Goal: Check status: Check status

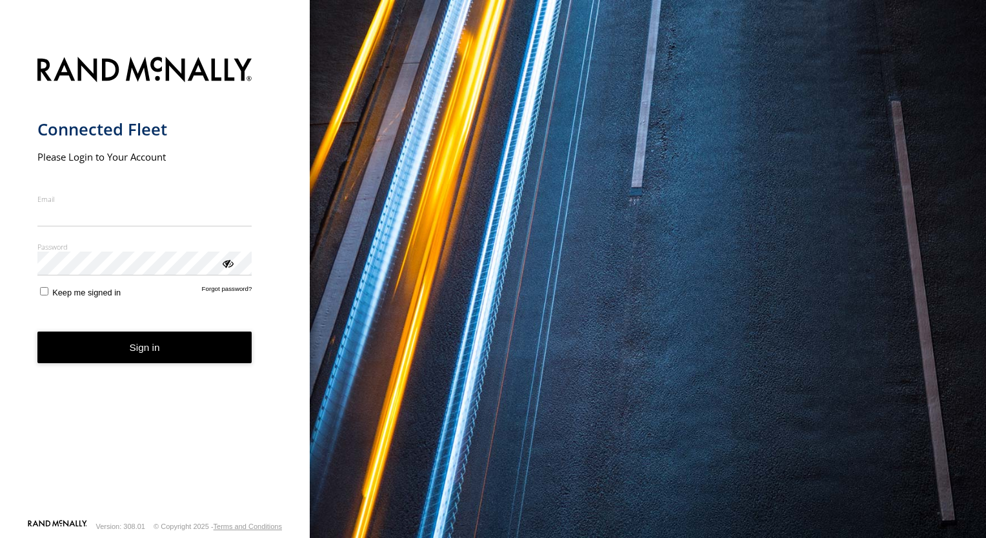
type input "**********"
click at [123, 381] on form "**********" at bounding box center [155, 284] width 236 height 470
click at [141, 354] on button "Sign in" at bounding box center [144, 348] width 215 height 32
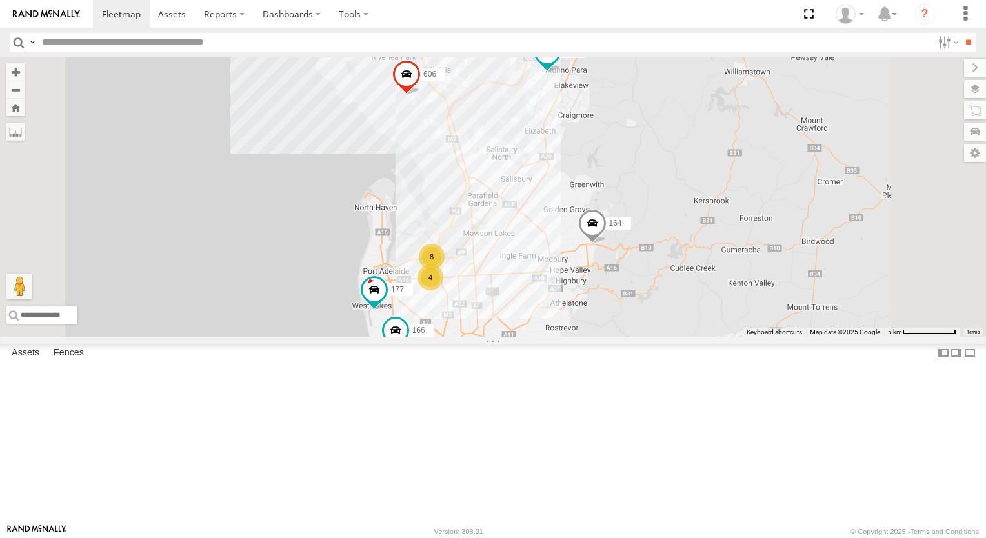
drag, startPoint x: 748, startPoint y: 151, endPoint x: 703, endPoint y: 270, distance: 126.8
click at [704, 268] on div "8 4 177 391 606 164 166 165" at bounding box center [493, 197] width 986 height 280
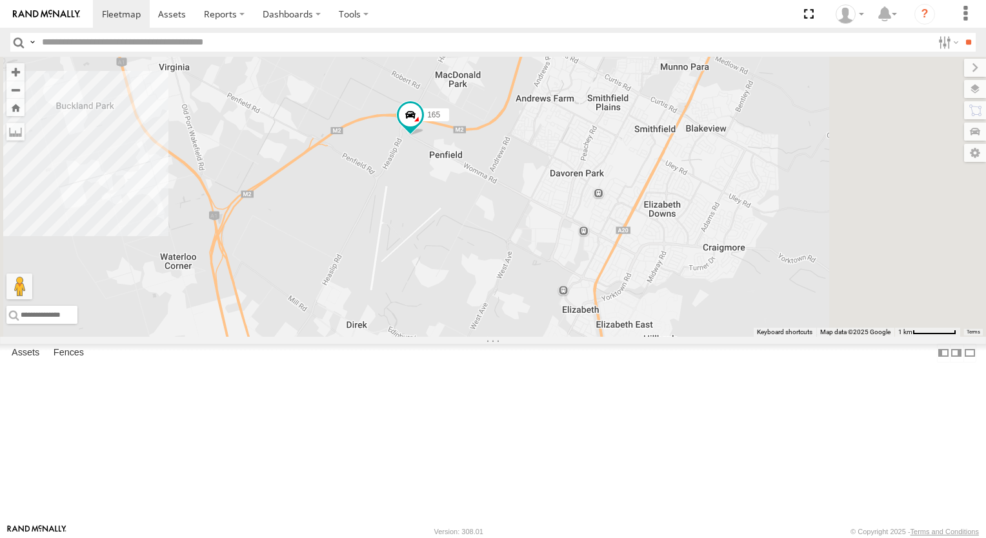
drag, startPoint x: 608, startPoint y: 130, endPoint x: 612, endPoint y: 237, distance: 107.2
click at [612, 237] on div "391 164 165 177 166" at bounding box center [493, 197] width 986 height 280
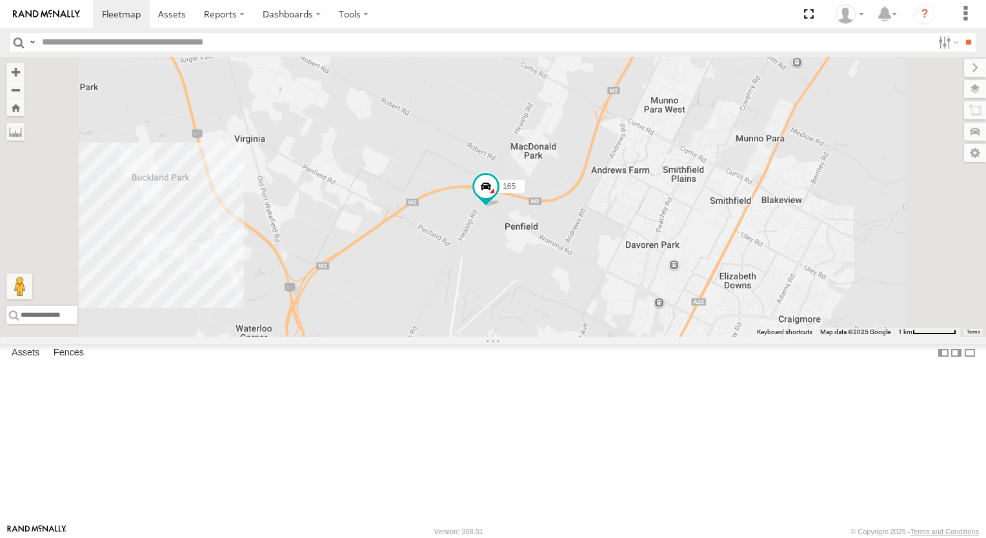
drag, startPoint x: 732, startPoint y: 419, endPoint x: 680, endPoint y: 375, distance: 67.7
click at [680, 337] on div "391 164 165 177 166" at bounding box center [493, 197] width 986 height 280
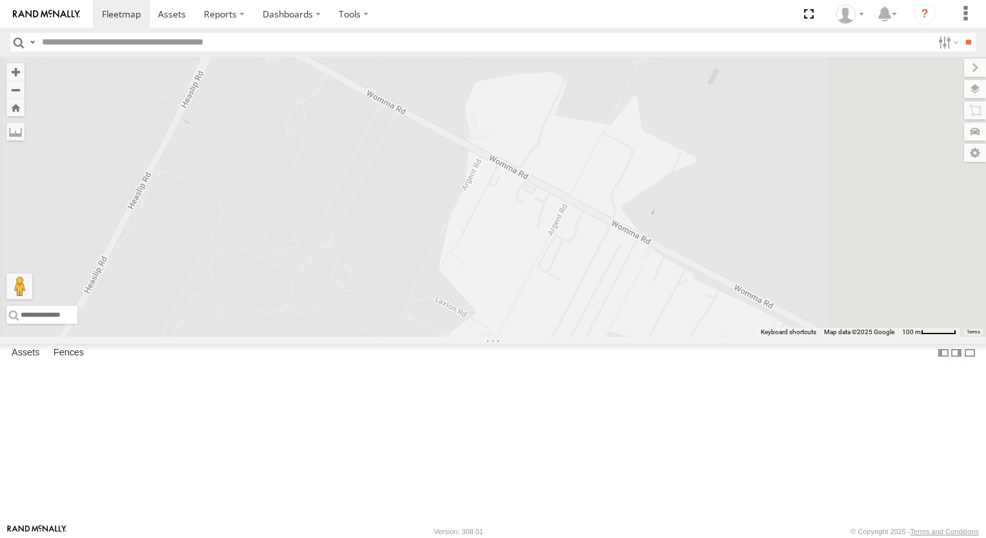
drag, startPoint x: 480, startPoint y: 191, endPoint x: 486, endPoint y: 232, distance: 41.7
click at [486, 232] on div "391 164 165 177 166" at bounding box center [493, 197] width 986 height 280
drag, startPoint x: 663, startPoint y: 328, endPoint x: 647, endPoint y: 307, distance: 26.7
click at [647, 307] on div "391 164 165 177 166" at bounding box center [493, 197] width 986 height 280
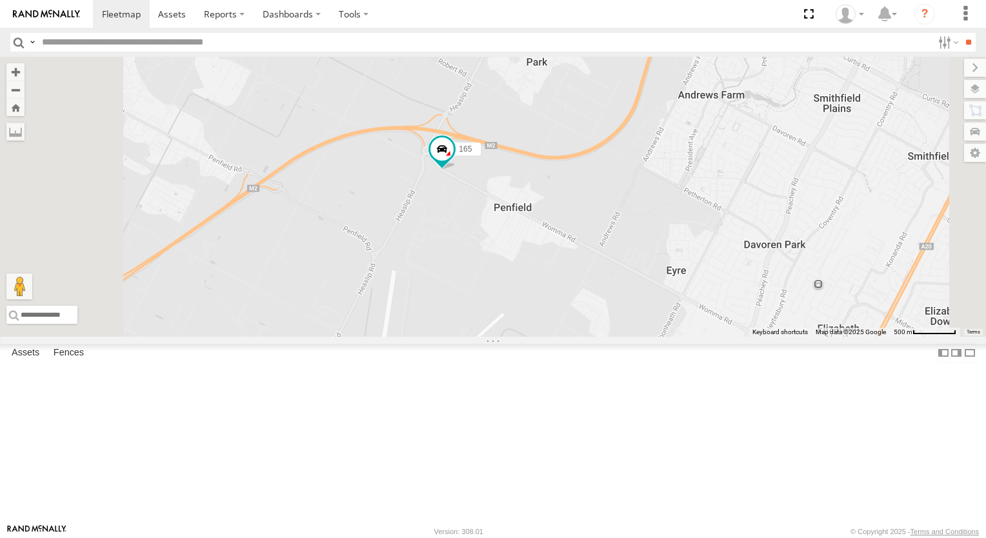
drag, startPoint x: 830, startPoint y: 387, endPoint x: 765, endPoint y: 347, distance: 75.9
click at [767, 337] on div "391 164 165 177 166" at bounding box center [493, 197] width 986 height 280
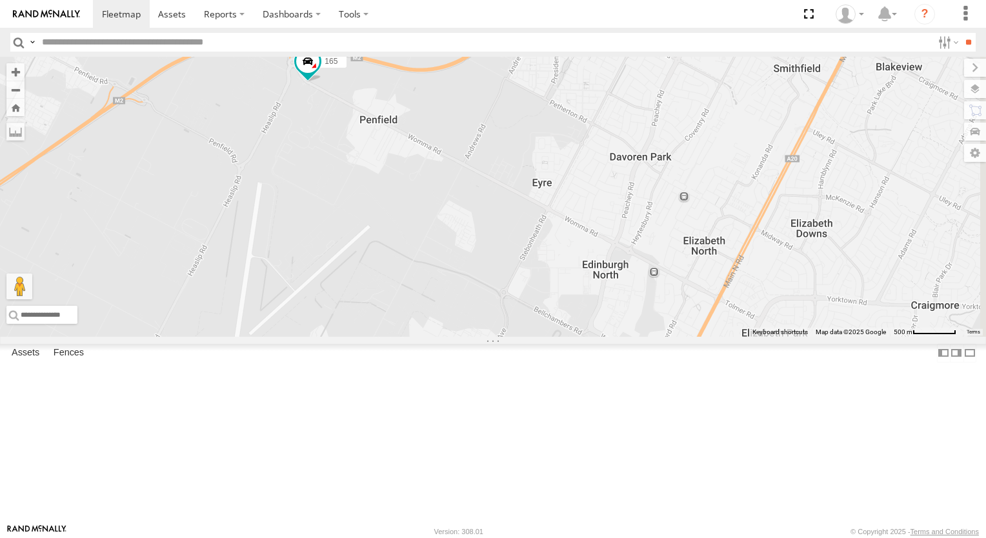
drag, startPoint x: 810, startPoint y: 383, endPoint x: 776, endPoint y: 365, distance: 39.0
click at [776, 337] on div "391 164 165 177 166" at bounding box center [493, 197] width 986 height 280
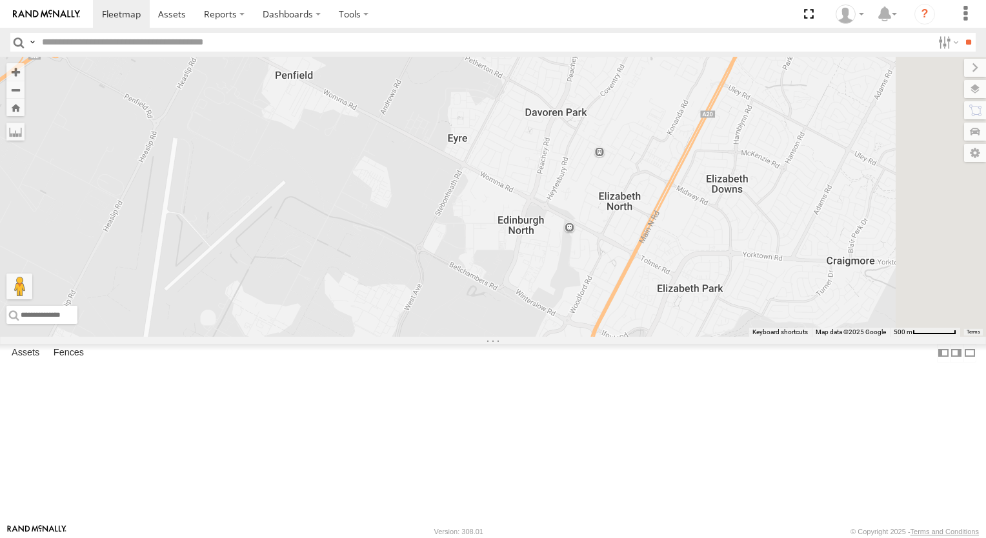
drag, startPoint x: 670, startPoint y: 332, endPoint x: 767, endPoint y: 395, distance: 115.1
click at [771, 337] on div "391 164 165 177 166" at bounding box center [493, 197] width 986 height 280
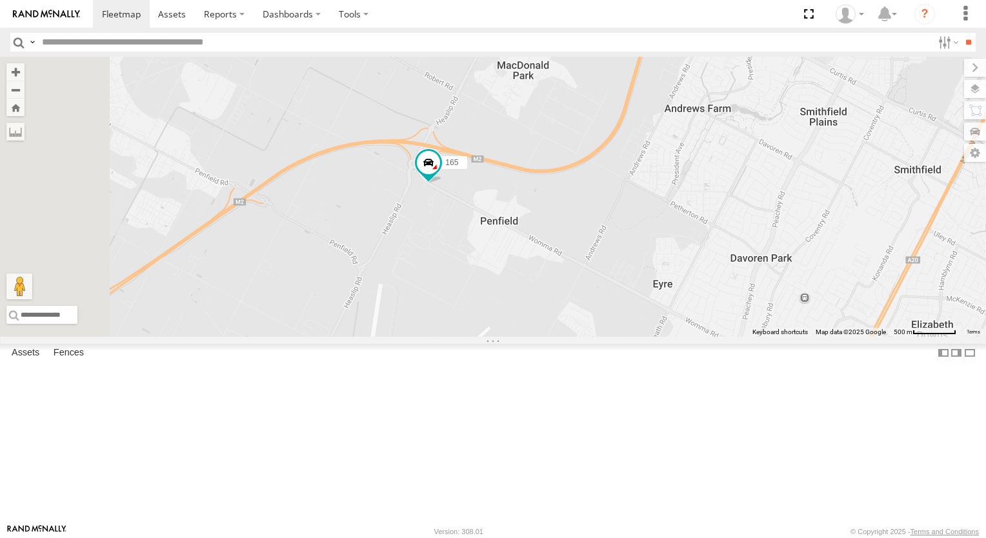
drag, startPoint x: 700, startPoint y: 373, endPoint x: 636, endPoint y: 298, distance: 98.4
click at [636, 298] on div "391 164 165 177 166" at bounding box center [493, 197] width 986 height 280
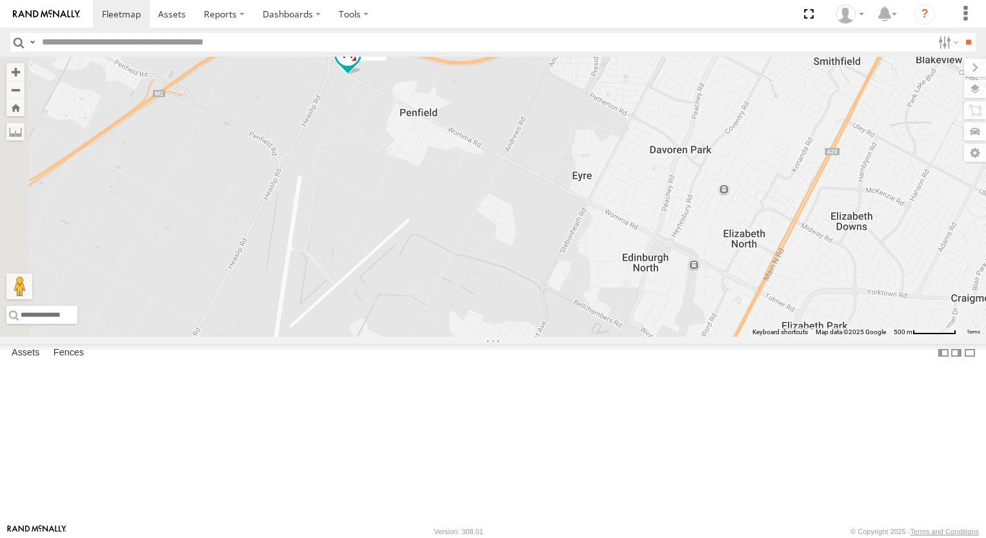
drag, startPoint x: 677, startPoint y: 396, endPoint x: 645, endPoint y: 332, distance: 71.9
click at [645, 334] on div "391 164 165 177 166" at bounding box center [493, 197] width 986 height 280
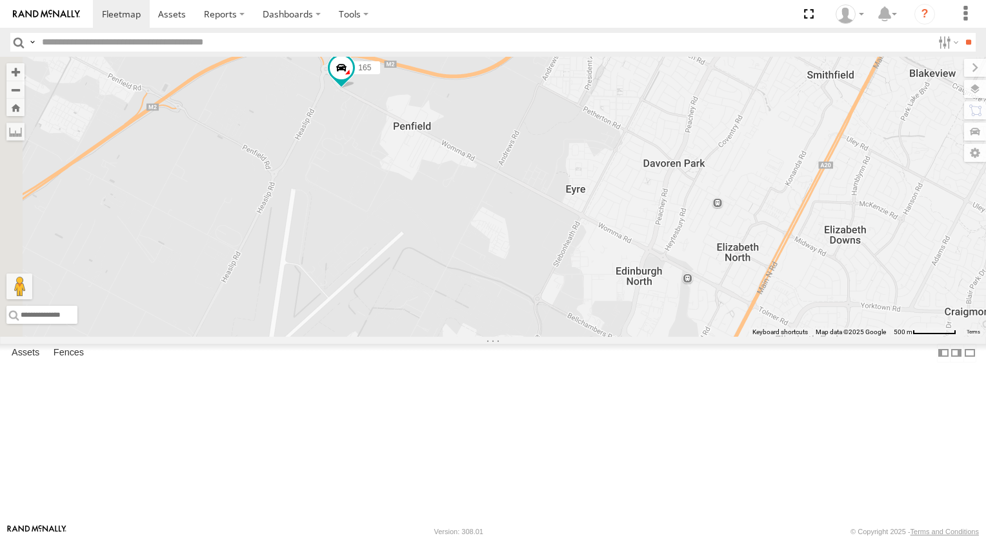
drag, startPoint x: 654, startPoint y: 370, endPoint x: 641, endPoint y: 383, distance: 18.3
click at [648, 337] on div "391 164 165 177 166" at bounding box center [493, 197] width 986 height 280
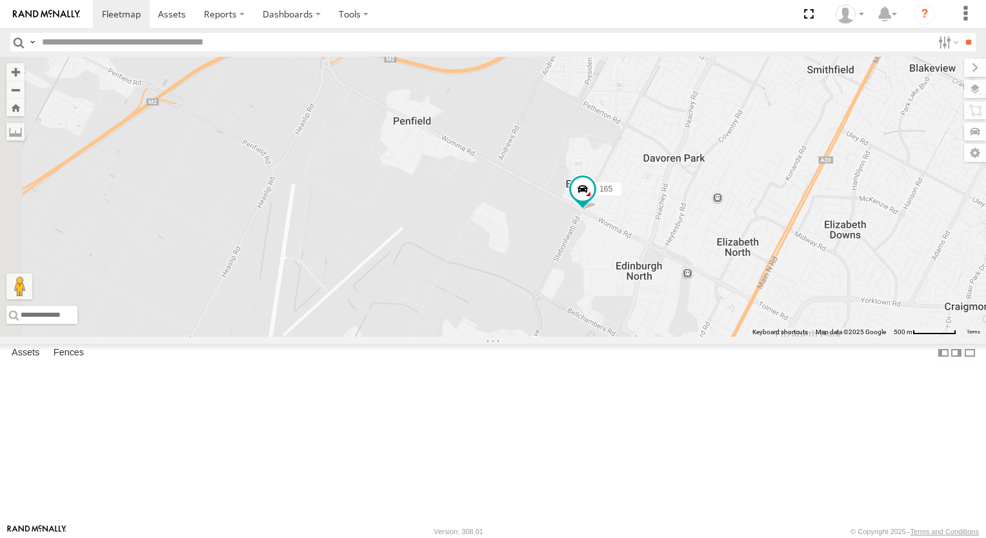
drag, startPoint x: 843, startPoint y: 405, endPoint x: 788, endPoint y: 400, distance: 54.4
click at [788, 337] on div "391 164 165 177 166" at bounding box center [493, 197] width 986 height 280
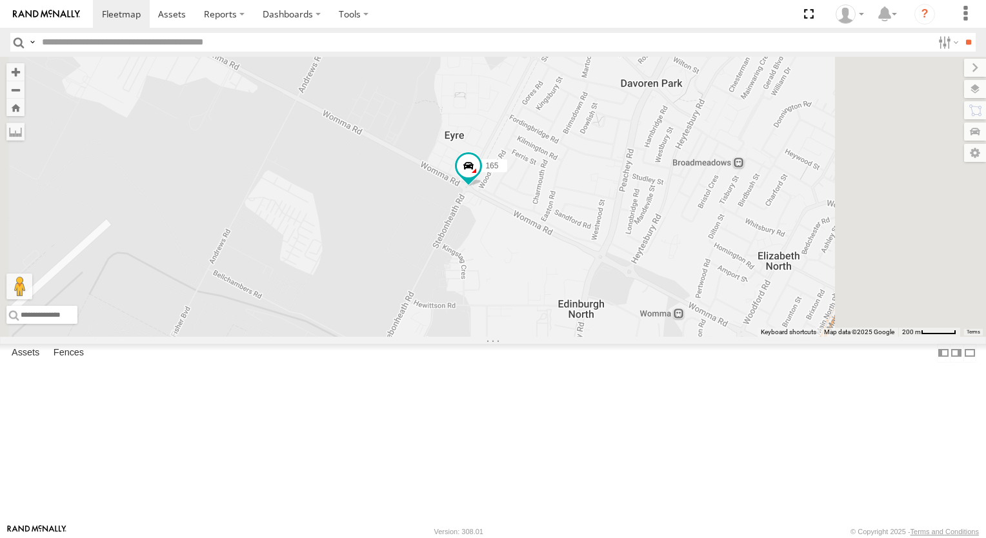
drag, startPoint x: 763, startPoint y: 394, endPoint x: 667, endPoint y: 406, distance: 96.9
click at [667, 337] on div "391 164 165 177 166" at bounding box center [493, 197] width 986 height 280
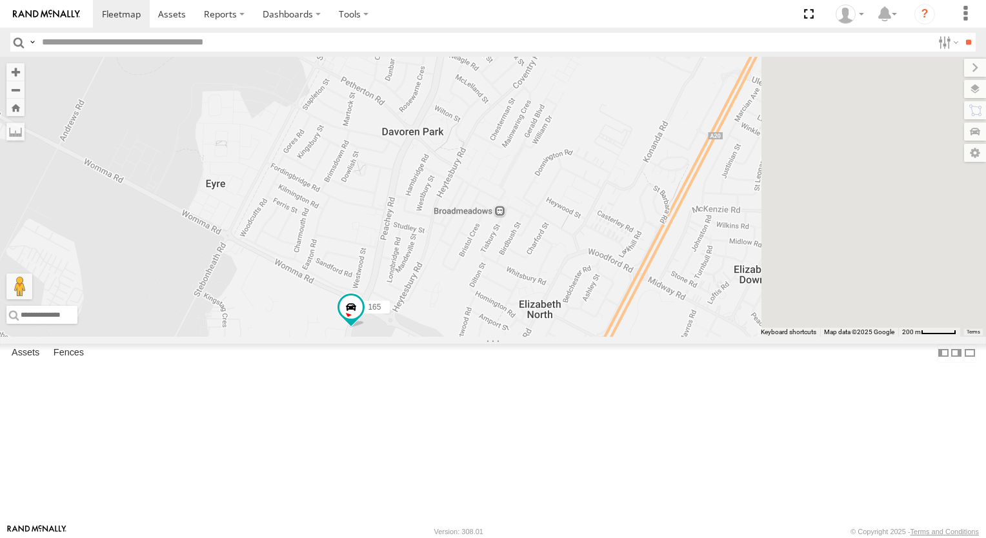
drag, startPoint x: 777, startPoint y: 332, endPoint x: 638, endPoint y: 394, distance: 152.5
click at [638, 337] on div "391 164 165 177 166" at bounding box center [493, 197] width 986 height 280
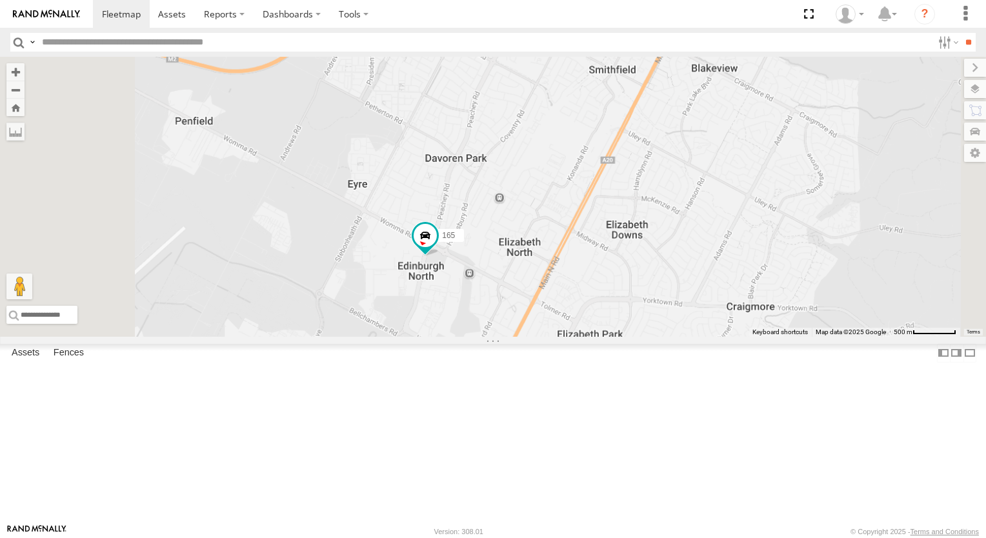
drag, startPoint x: 705, startPoint y: 416, endPoint x: 737, endPoint y: 295, distance: 125.5
click at [737, 296] on div "391 164 165 177 166" at bounding box center [493, 197] width 986 height 280
